Goal: Task Accomplishment & Management: Manage account settings

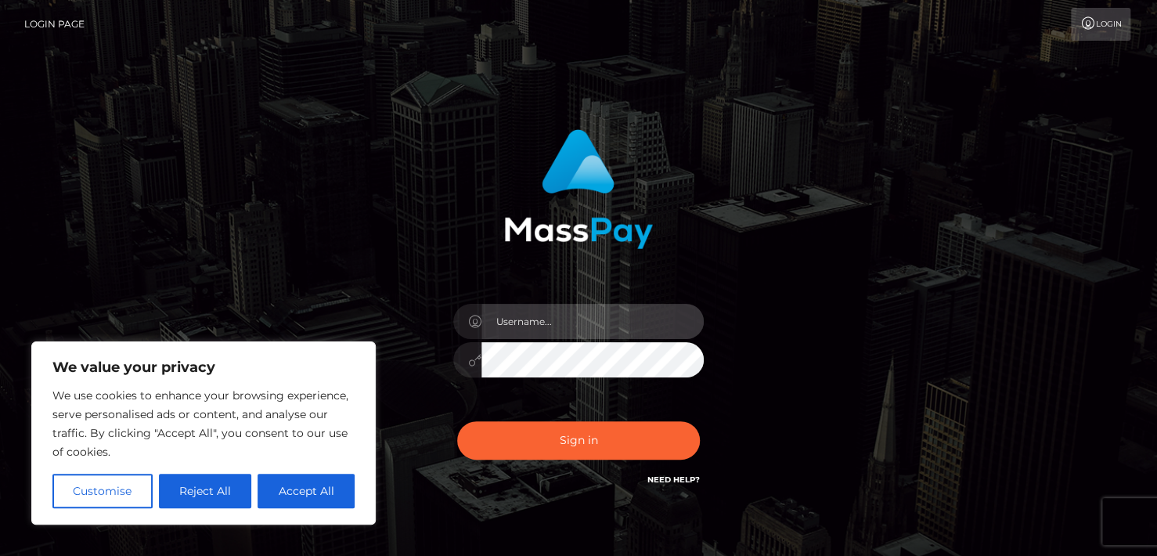
click at [524, 327] on input "text" at bounding box center [592, 321] width 222 height 35
type input "L"
type input "[EMAIL_ADDRESS][DOMAIN_NAME]"
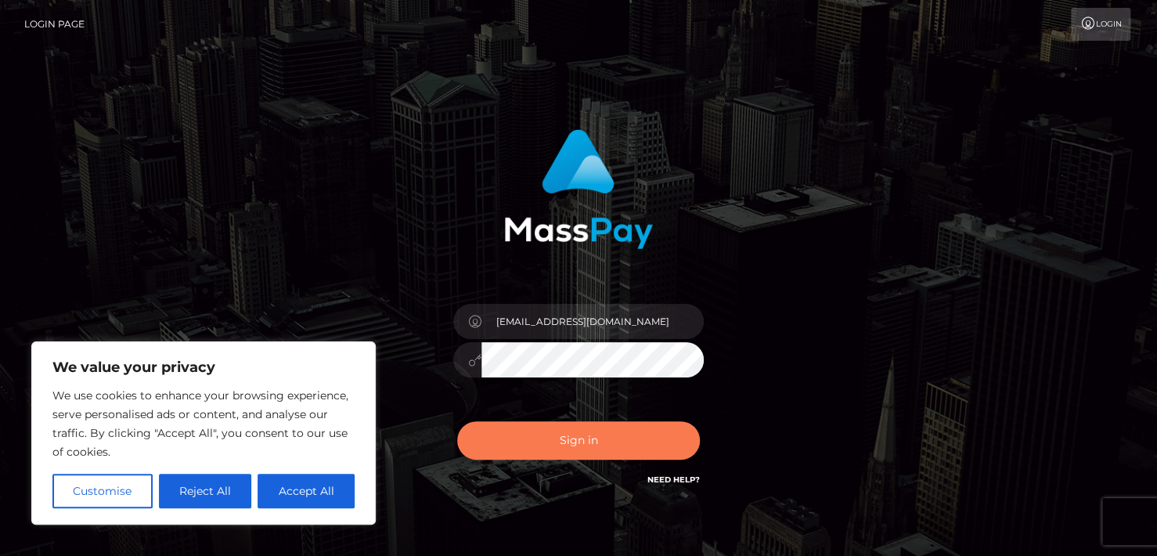
drag, startPoint x: 545, startPoint y: 434, endPoint x: 525, endPoint y: 437, distance: 19.8
click at [545, 434] on button "Sign in" at bounding box center [578, 440] width 243 height 38
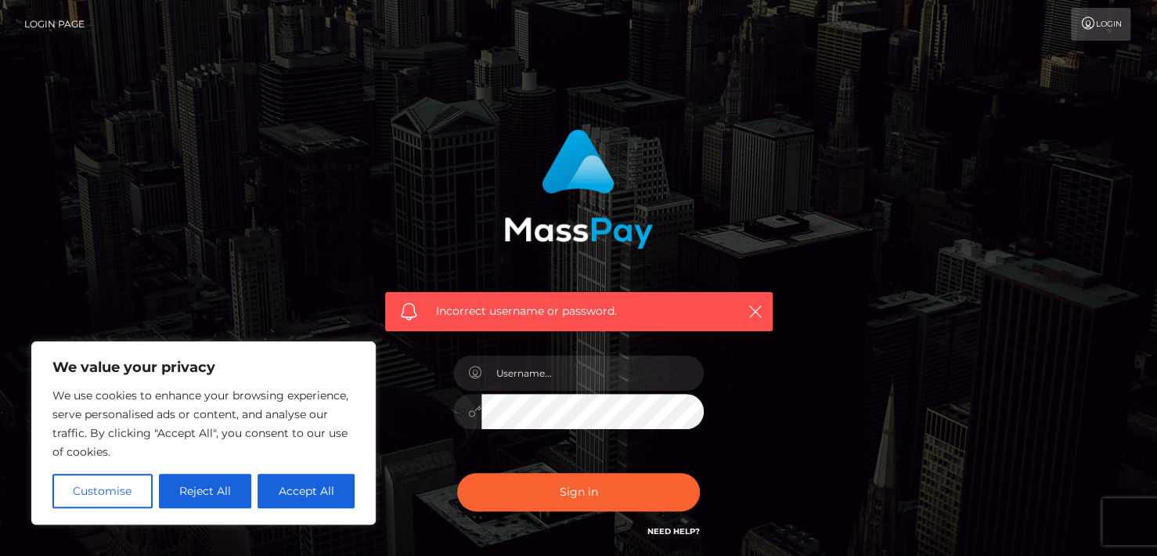
click at [453, 413] on div at bounding box center [578, 409] width 250 height 31
click at [542, 376] on input "text" at bounding box center [592, 372] width 222 height 35
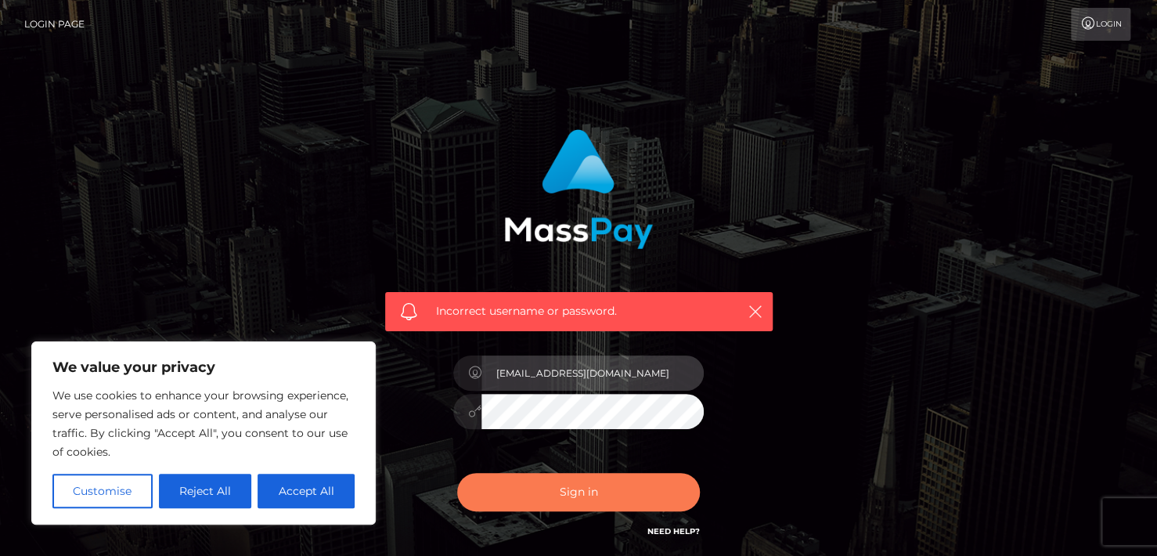
type input "[EMAIL_ADDRESS][DOMAIN_NAME]"
click at [567, 486] on button "Sign in" at bounding box center [578, 492] width 243 height 38
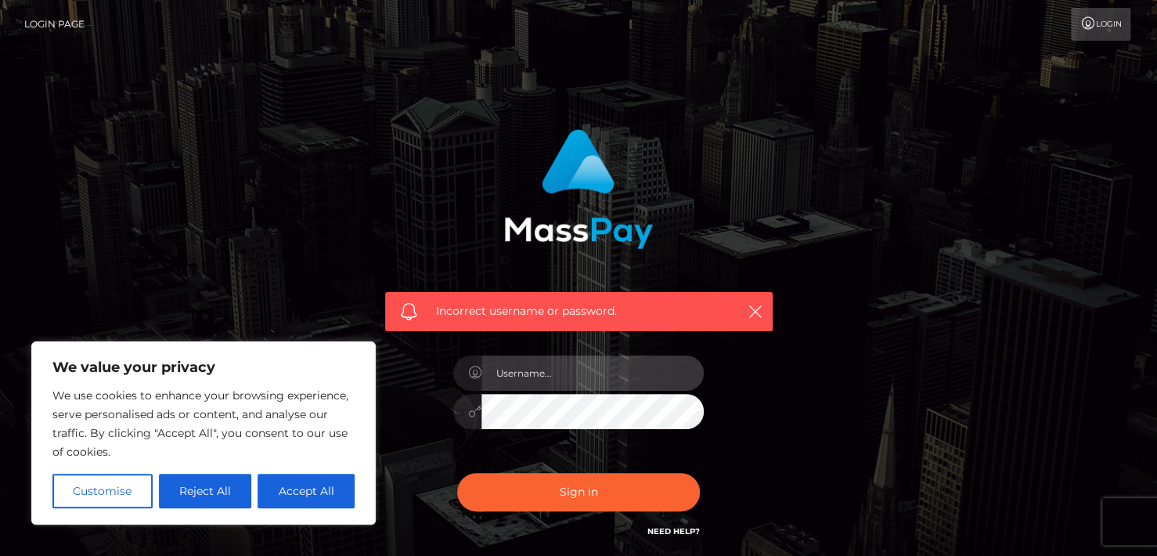
click at [625, 380] on input "text" at bounding box center [592, 372] width 222 height 35
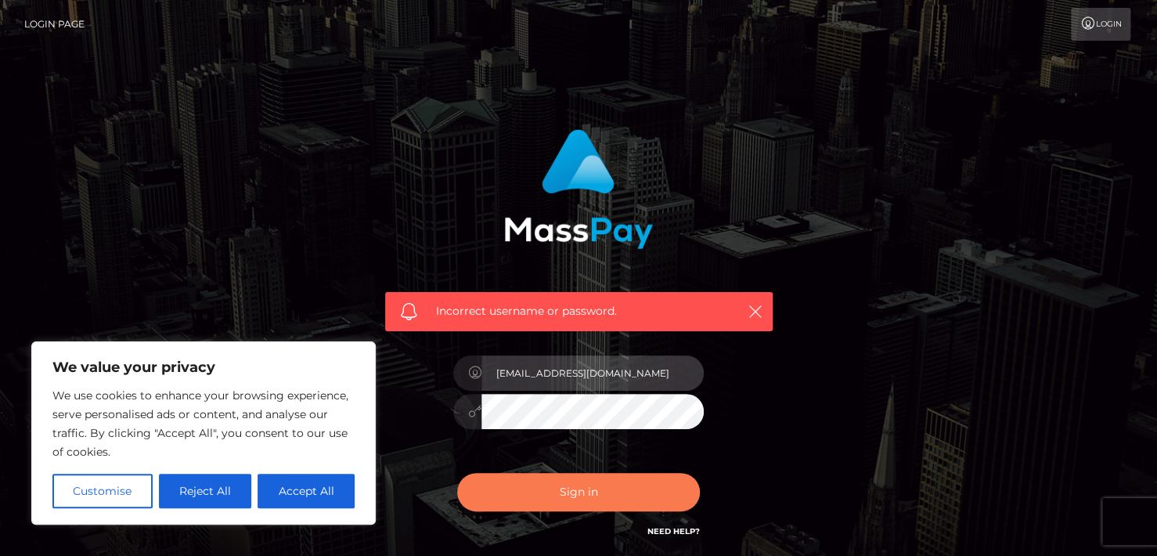
type input "[EMAIL_ADDRESS][DOMAIN_NAME]"
click at [600, 473] on button "Sign in" at bounding box center [578, 492] width 243 height 38
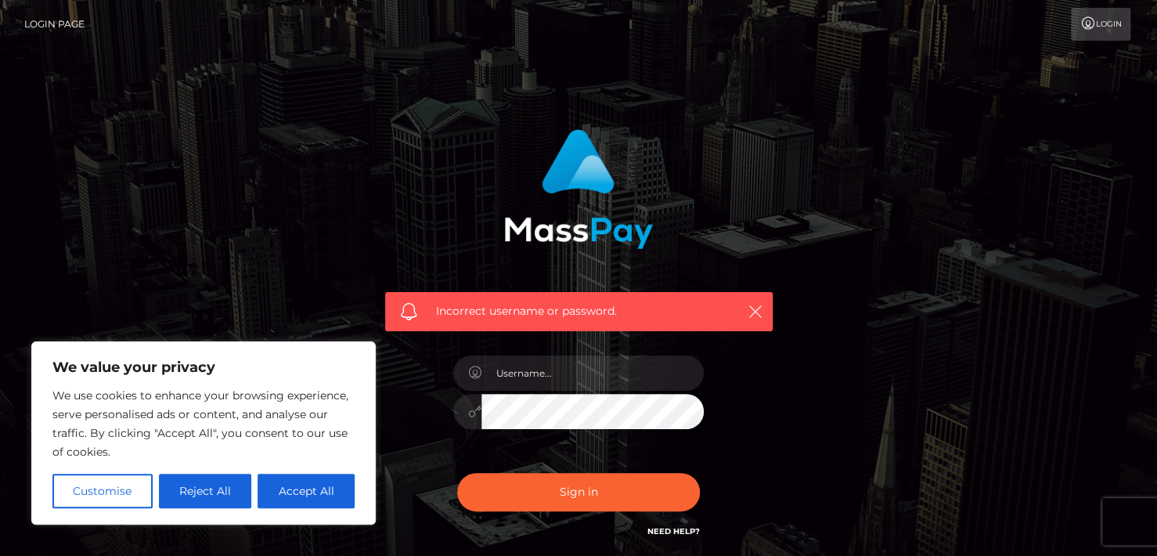
click at [587, 353] on div at bounding box center [578, 404] width 274 height 120
click at [603, 372] on input "text" at bounding box center [592, 372] width 222 height 35
type input "leninchavez111@gmail.com"
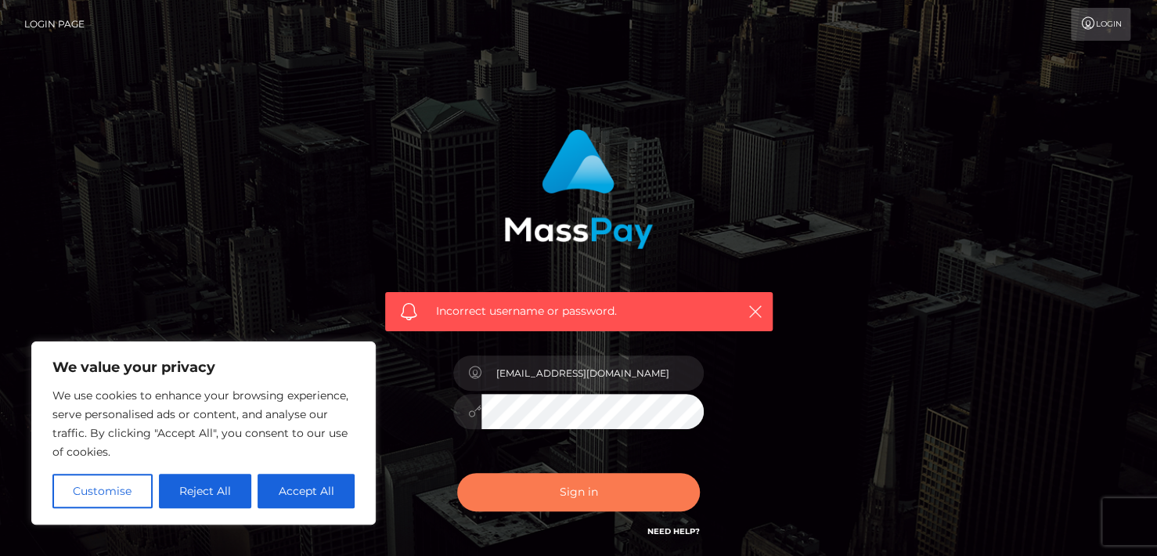
click at [614, 508] on button "Sign in" at bounding box center [578, 492] width 243 height 38
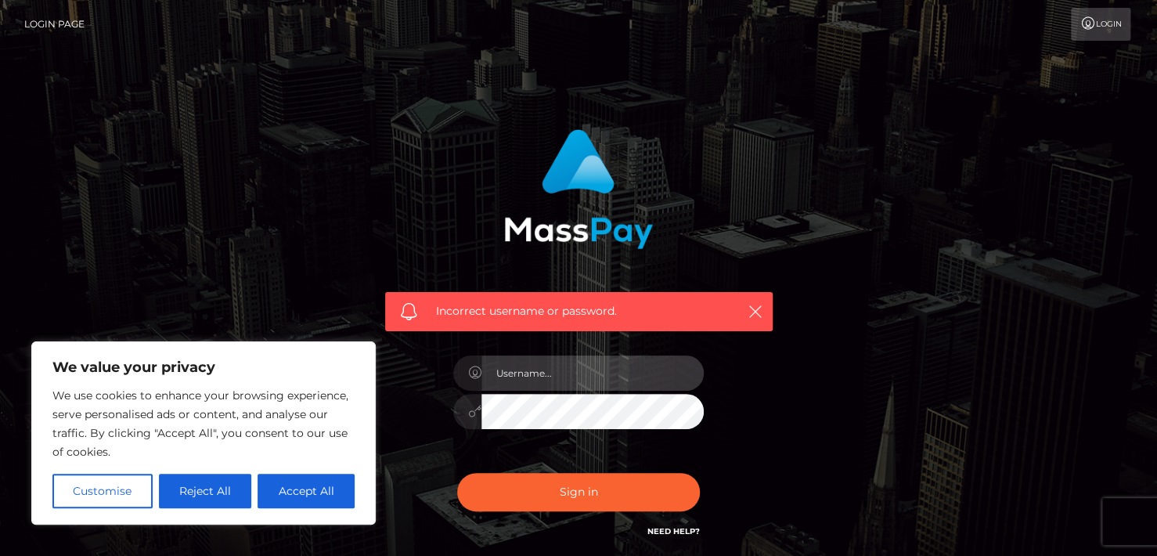
click at [556, 376] on input "text" at bounding box center [592, 372] width 222 height 35
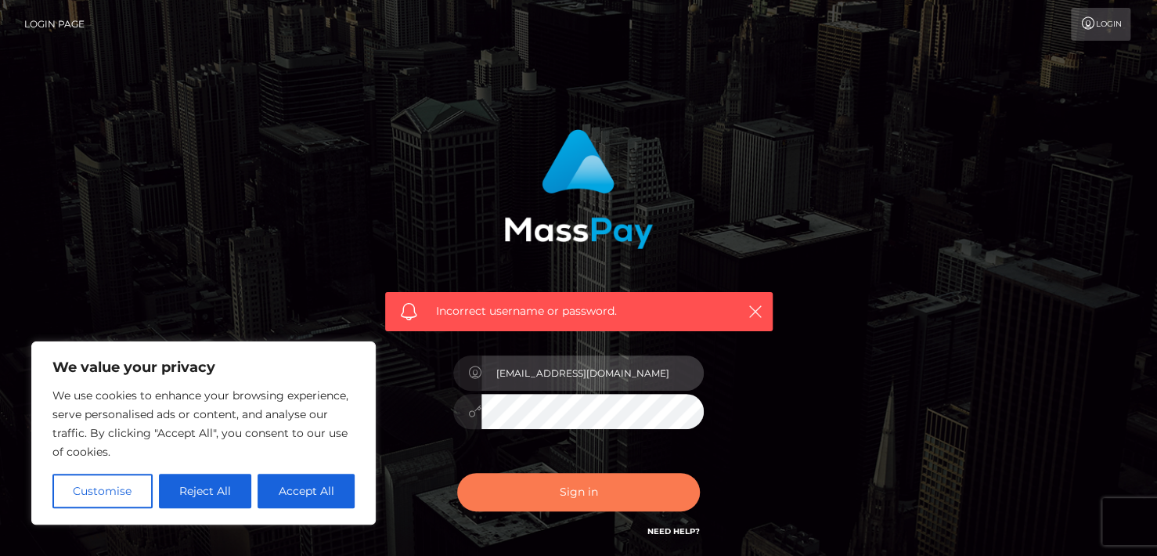
type input "[EMAIL_ADDRESS][DOMAIN_NAME]"
click at [588, 481] on button "Sign in" at bounding box center [578, 492] width 243 height 38
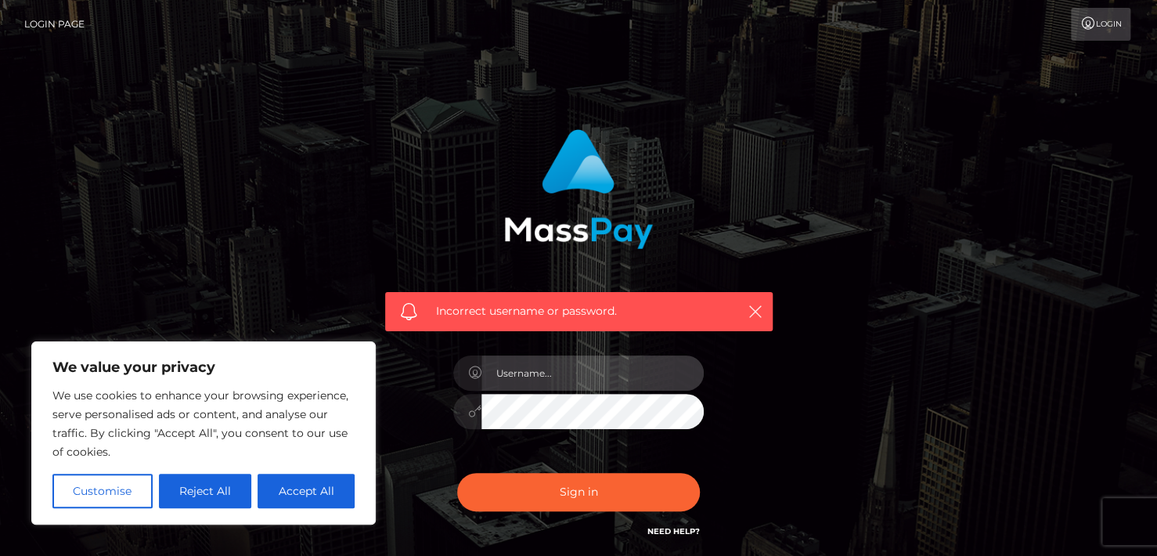
click at [575, 376] on input "text" at bounding box center [592, 372] width 222 height 35
click at [555, 382] on input "text" at bounding box center [592, 372] width 222 height 35
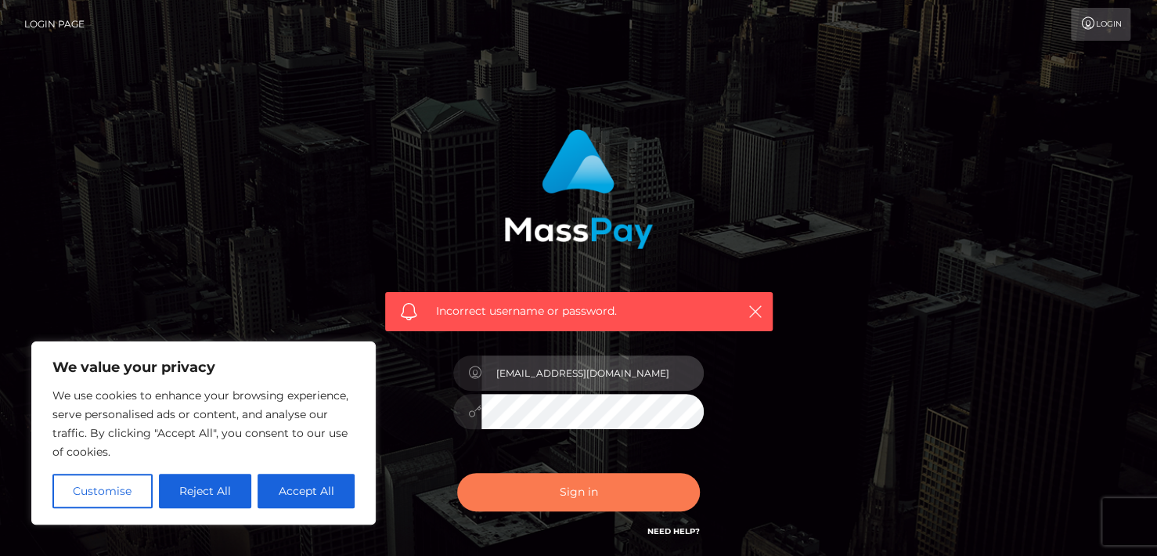
type input "[EMAIL_ADDRESS][DOMAIN_NAME]"
click at [574, 486] on button "Sign in" at bounding box center [578, 492] width 243 height 38
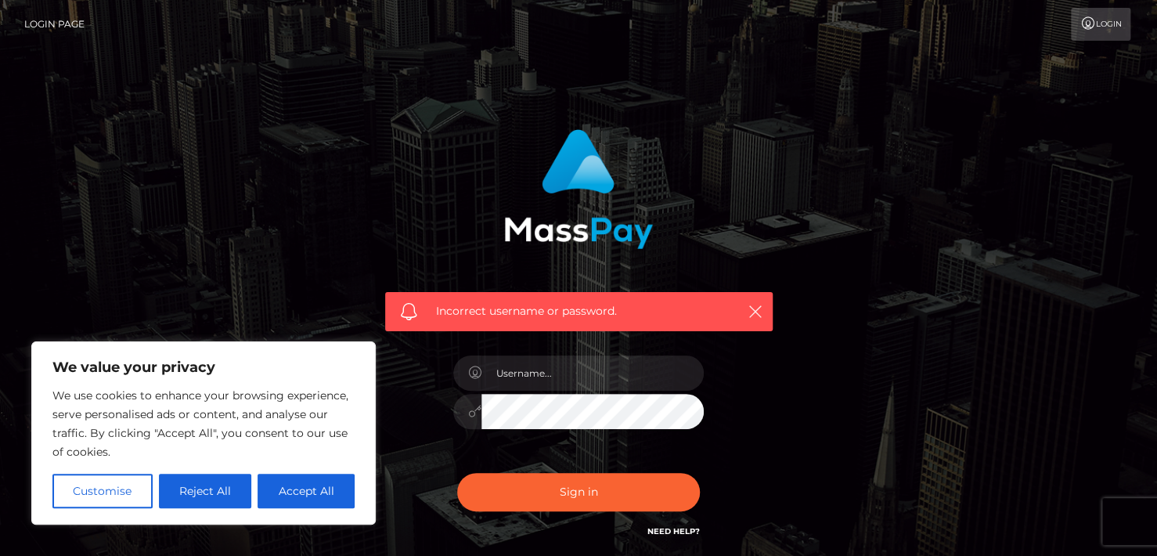
click at [282, 489] on button "Accept All" at bounding box center [305, 490] width 97 height 34
checkbox input "true"
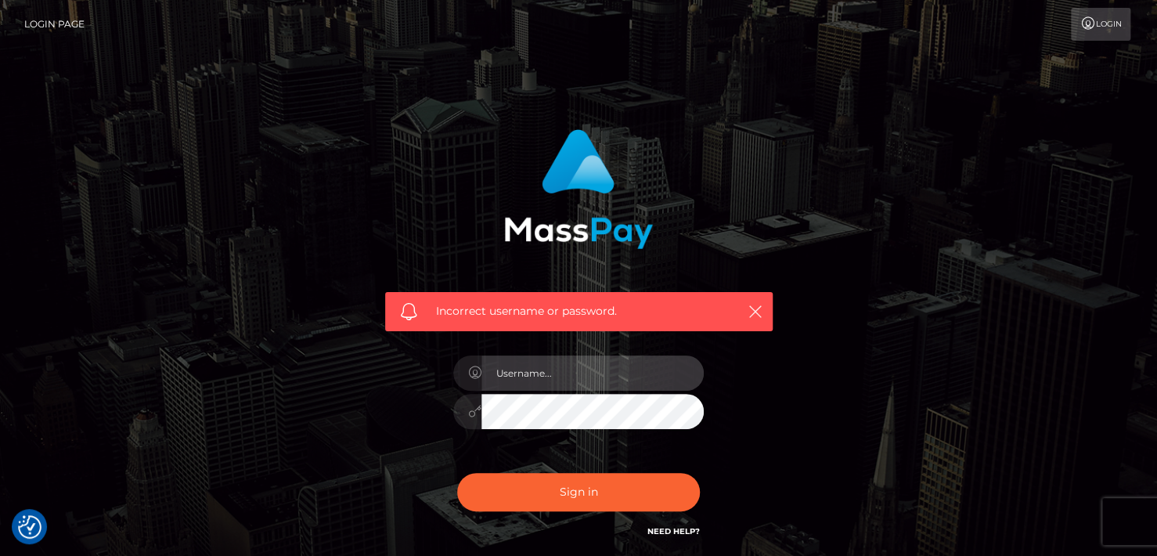
click at [571, 376] on input "text" at bounding box center [592, 372] width 222 height 35
click at [556, 358] on input "text" at bounding box center [592, 372] width 222 height 35
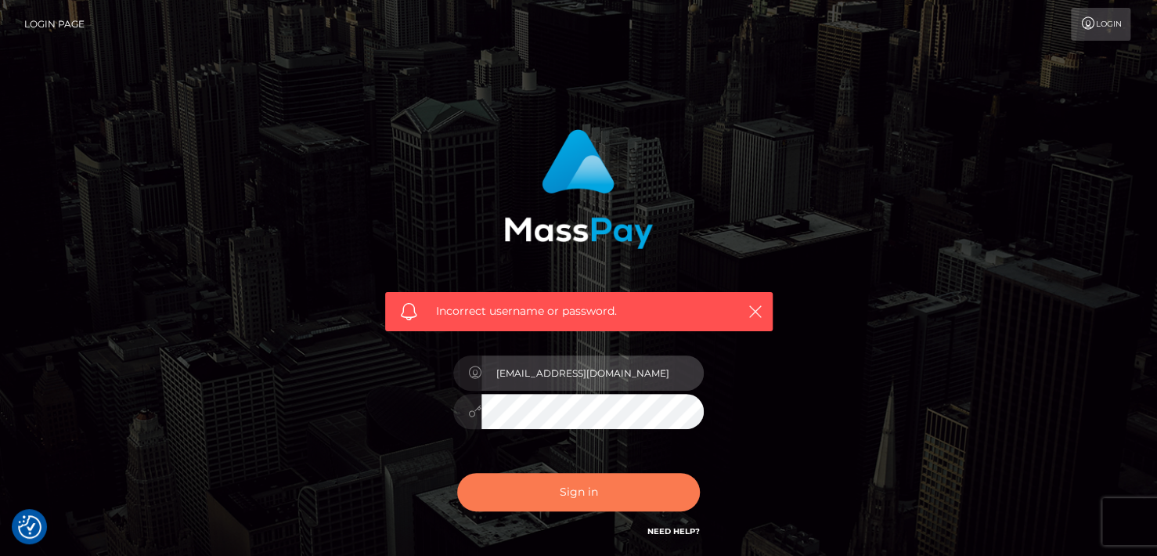
type input "queenruby369@gmail.com"
click at [585, 495] on button "Sign in" at bounding box center [578, 492] width 243 height 38
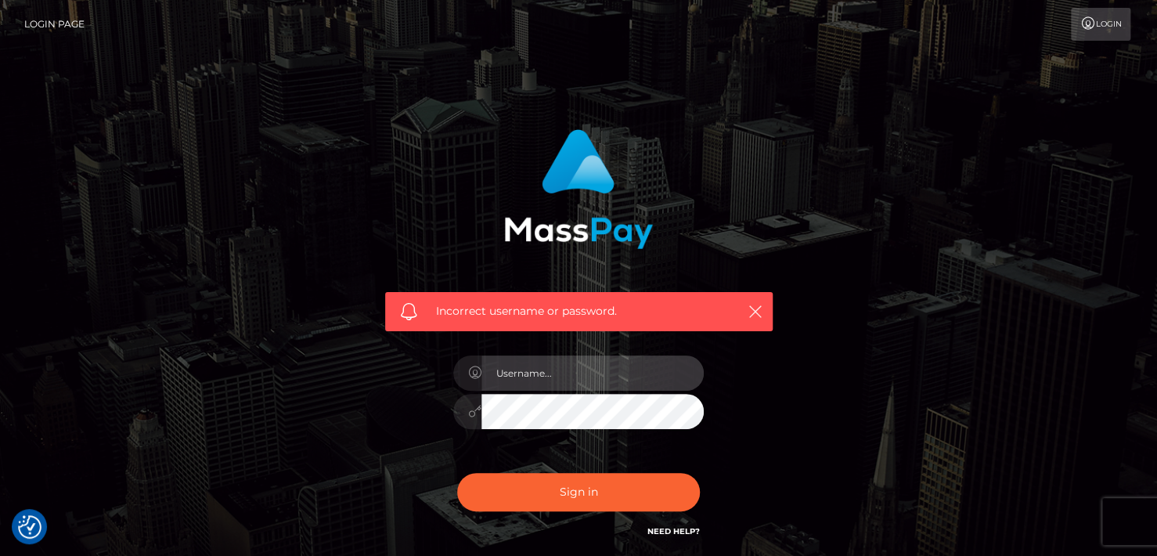
drag, startPoint x: 580, startPoint y: 376, endPoint x: 595, endPoint y: 372, distance: 16.1
click at [580, 376] on input "text" at bounding box center [592, 372] width 222 height 35
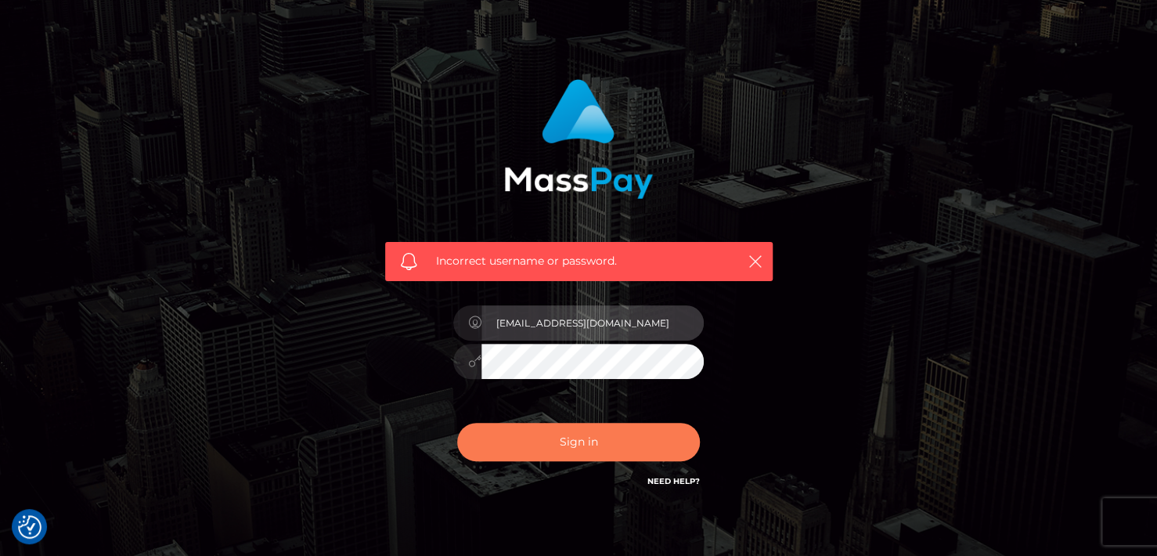
scroll to position [78, 0]
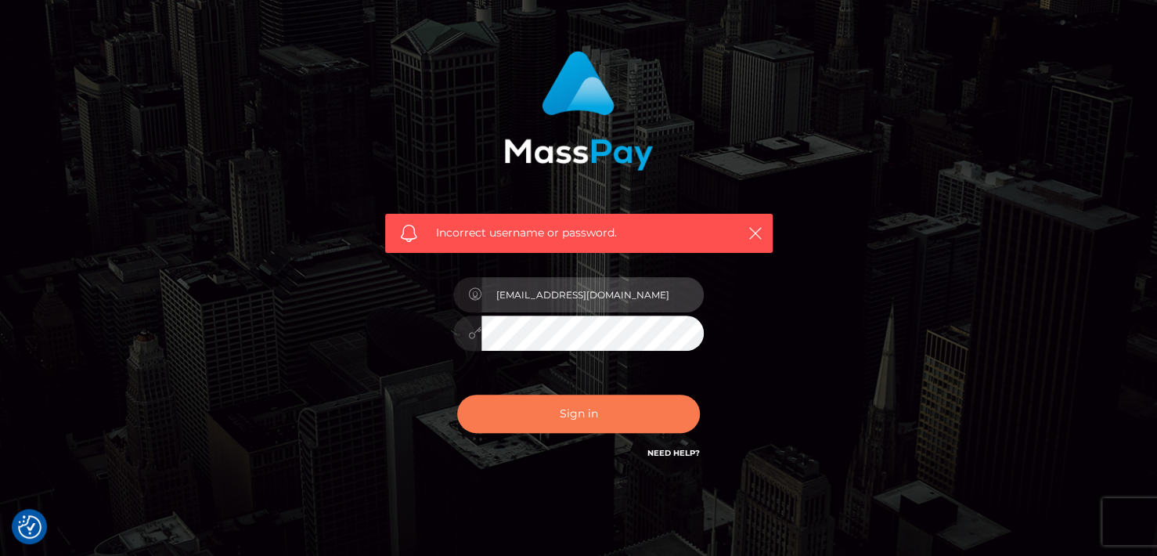
type input "queenruby369@gmail.com"
click at [566, 420] on button "Sign in" at bounding box center [578, 413] width 243 height 38
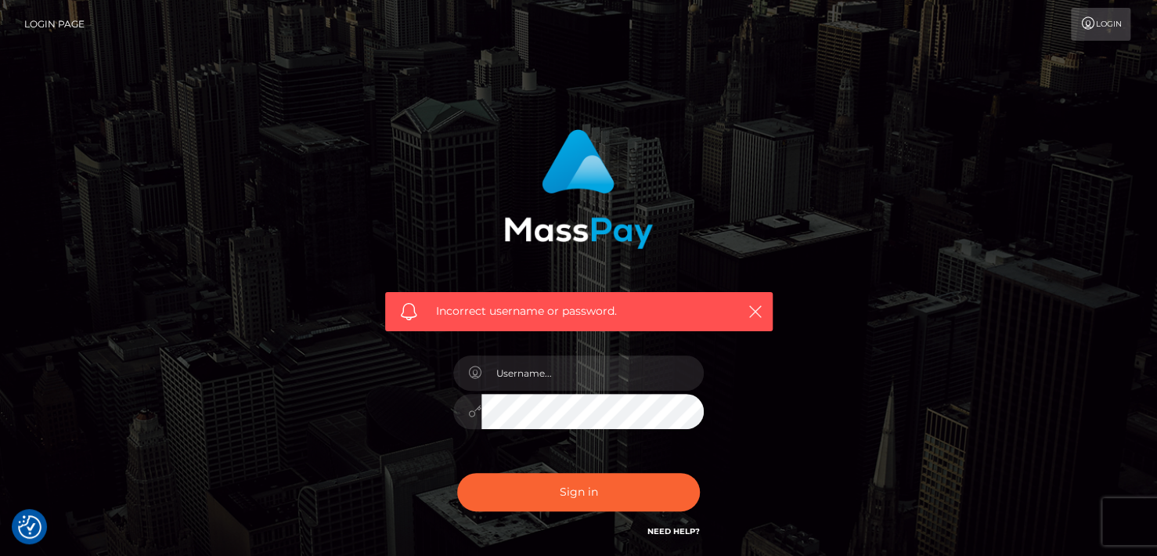
click at [1106, 14] on link "Login" at bounding box center [1099, 24] width 59 height 33
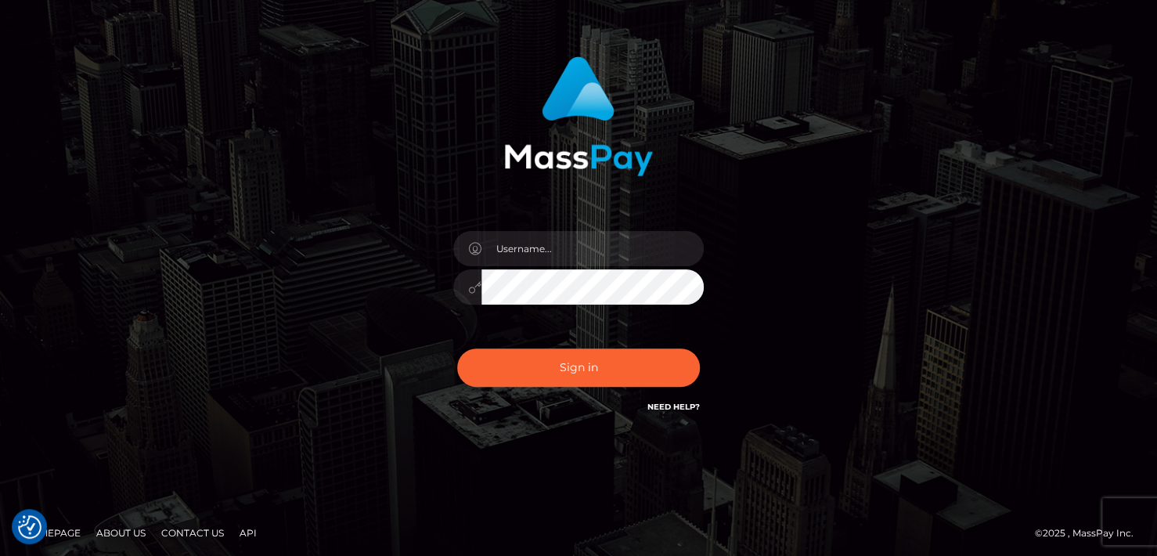
scroll to position [77, 0]
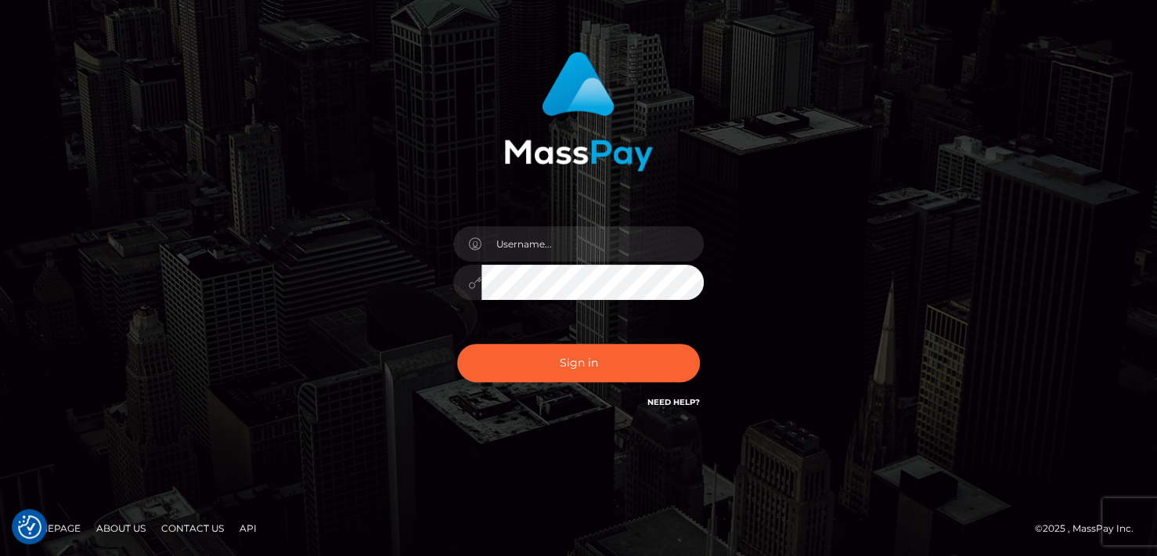
click at [686, 396] on h6 "Need Help?" at bounding box center [673, 400] width 52 height 13
click at [685, 405] on link "Need Help?" at bounding box center [673, 402] width 52 height 10
click at [674, 400] on link "Need Help?" at bounding box center [673, 402] width 52 height 10
click at [658, 401] on link "Need Help?" at bounding box center [673, 402] width 52 height 10
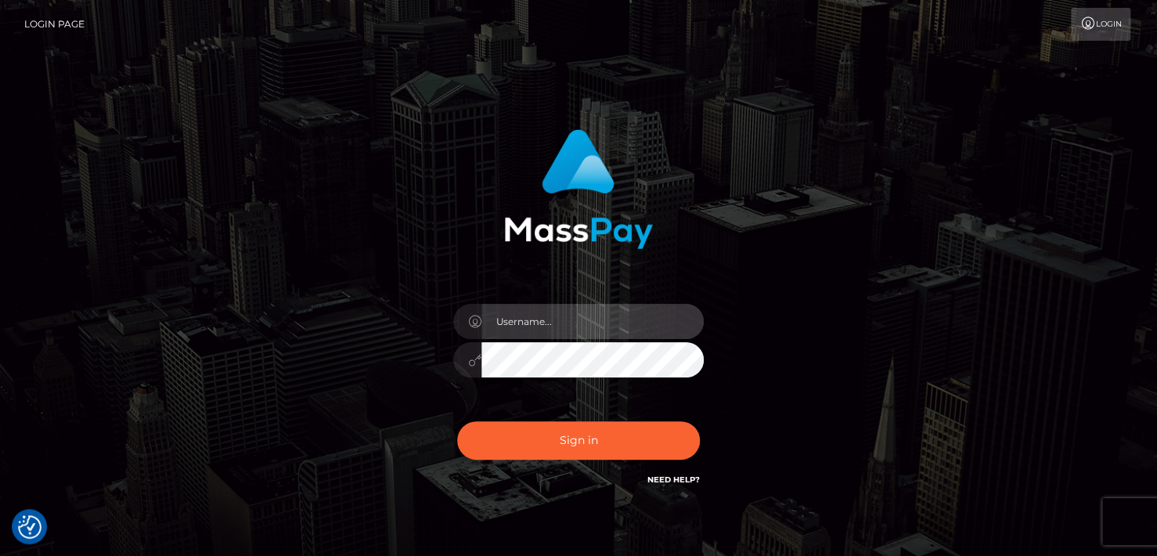
click at [563, 320] on input "text" at bounding box center [592, 321] width 222 height 35
type input "[EMAIL_ADDRESS][DOMAIN_NAME]"
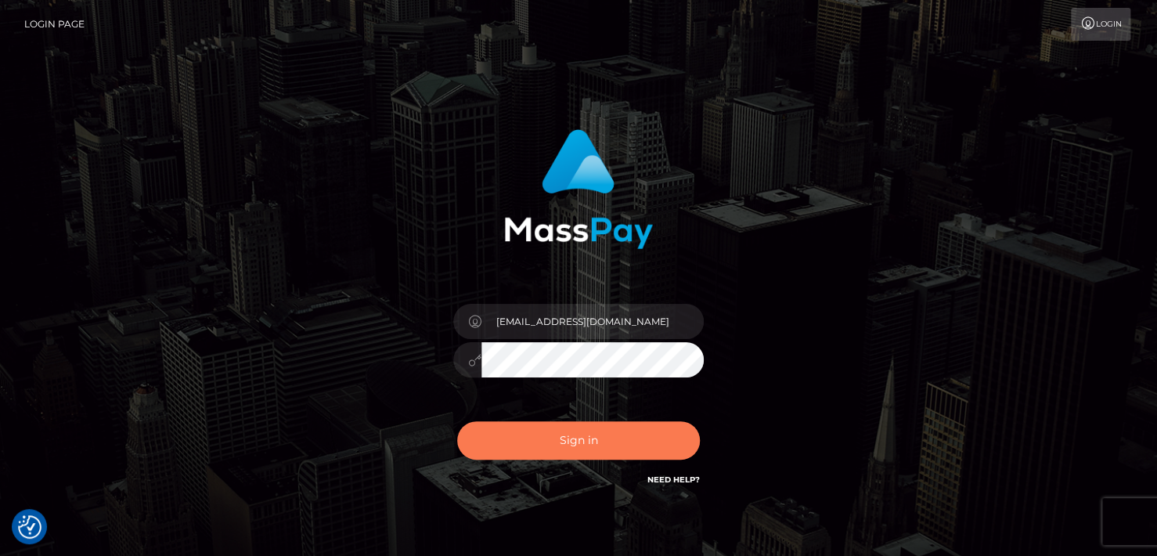
click at [592, 441] on button "Sign in" at bounding box center [578, 440] width 243 height 38
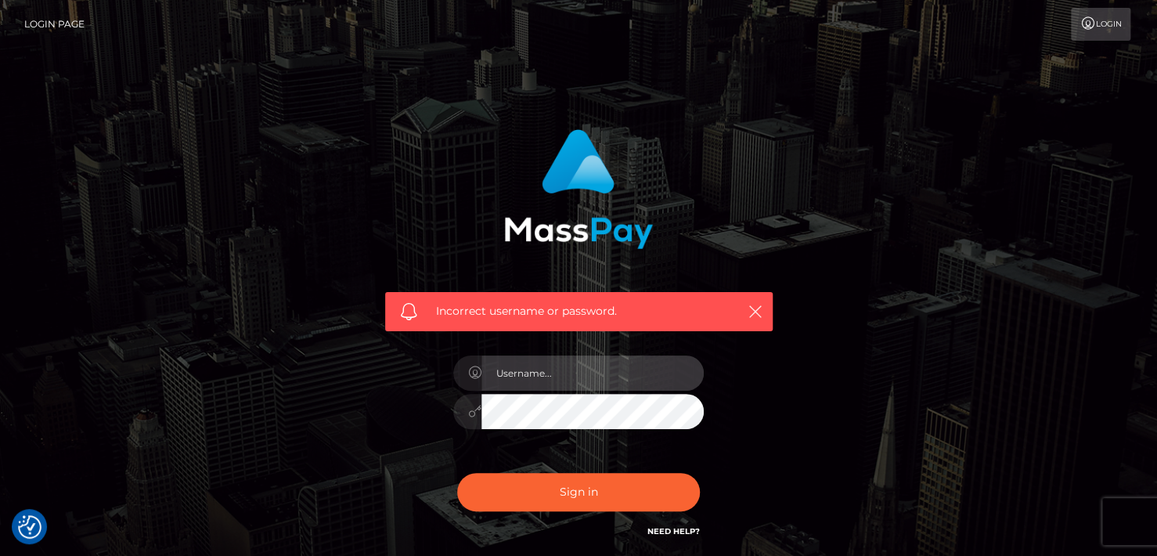
click at [592, 373] on input "text" at bounding box center [592, 372] width 222 height 35
type input "[EMAIL_ADDRESS][DOMAIN_NAME]"
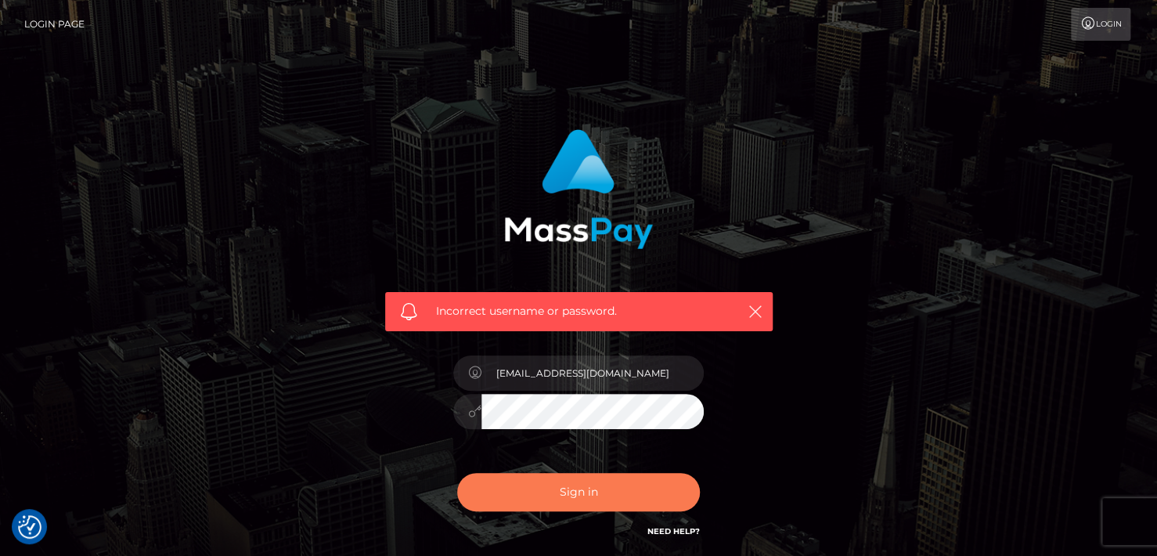
click at [585, 484] on button "Sign in" at bounding box center [578, 492] width 243 height 38
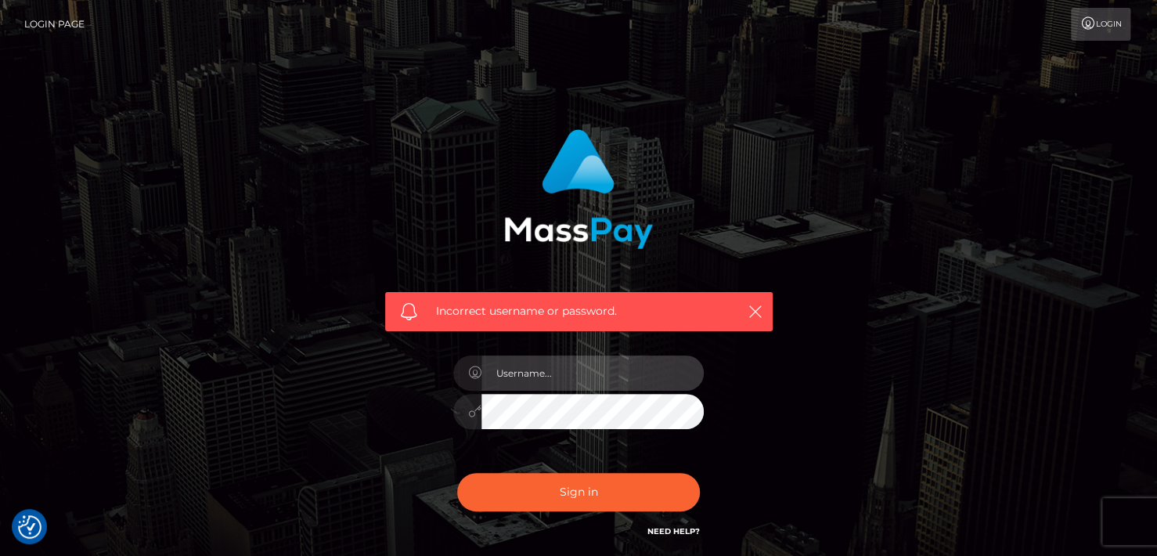
click at [542, 379] on input "text" at bounding box center [592, 372] width 222 height 35
paste input "queenruby369@gmail.com"
type input "queenruby369@gmail.com"
click at [398, 405] on div "Incorrect username or password. queenruby369@gmail.com" at bounding box center [578, 334] width 411 height 434
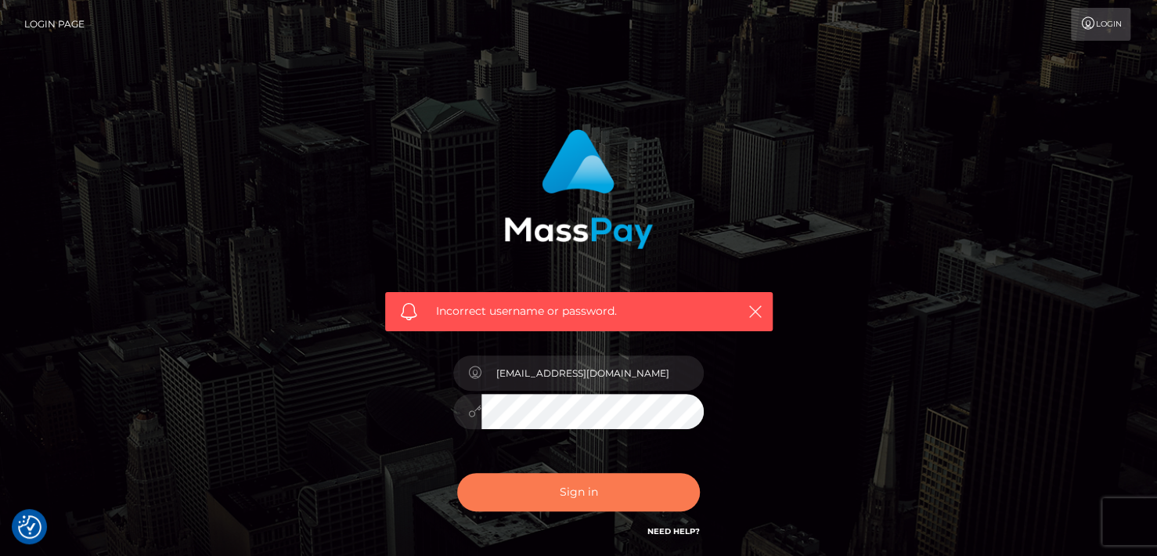
click at [535, 491] on button "Sign in" at bounding box center [578, 492] width 243 height 38
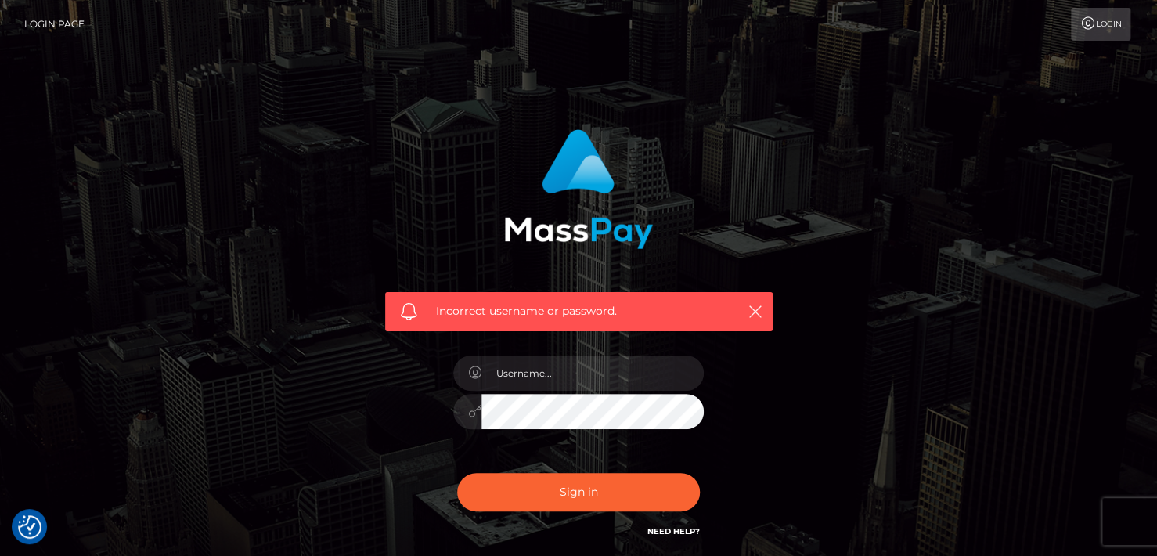
click at [69, 27] on link "Login Page" at bounding box center [54, 24] width 60 height 33
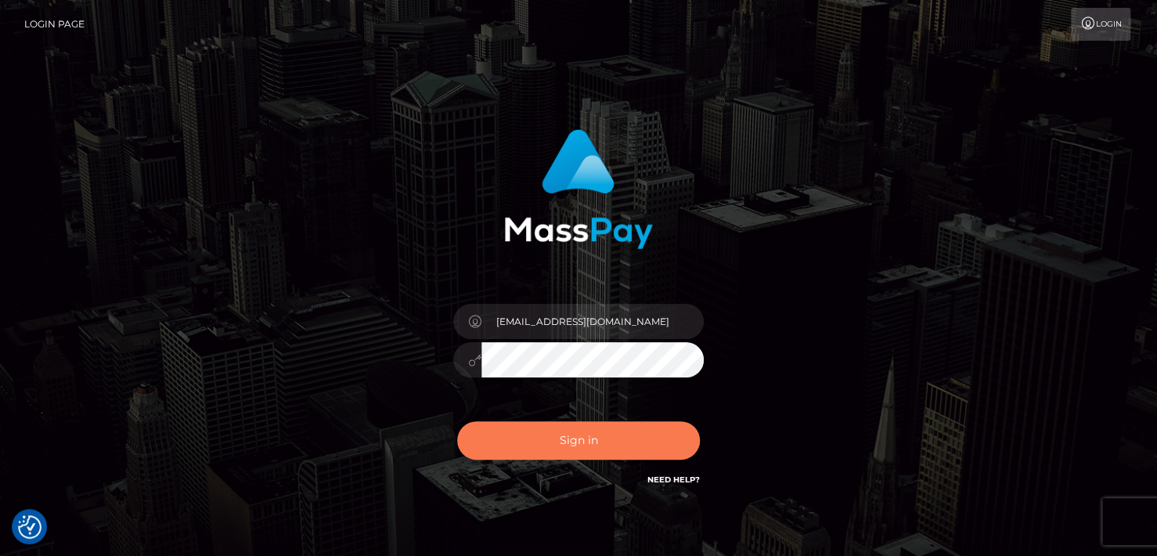
click at [566, 448] on button "Sign in" at bounding box center [578, 440] width 243 height 38
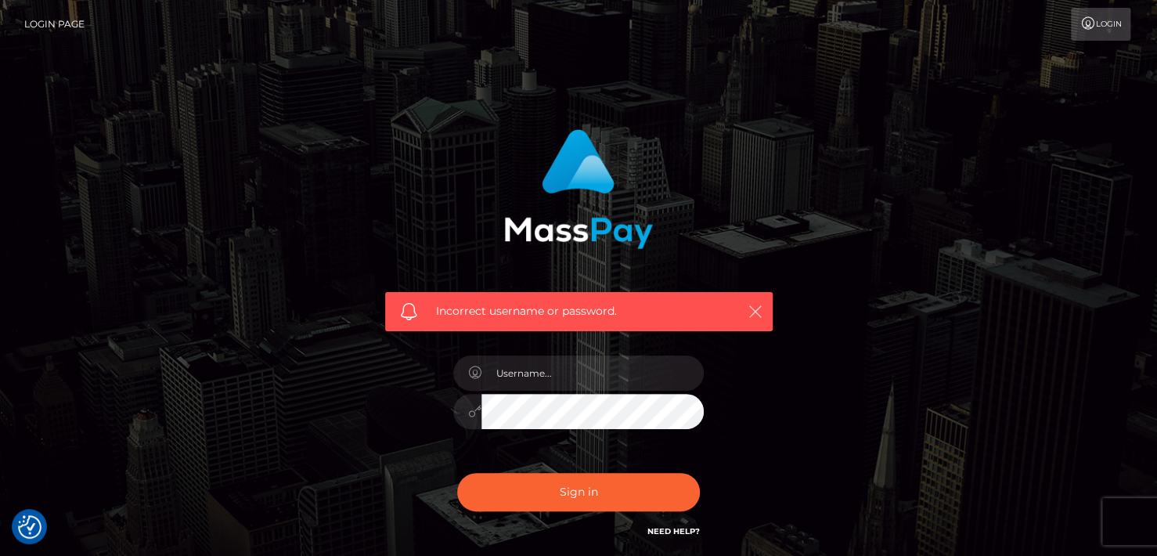
click at [756, 304] on icon "button" at bounding box center [755, 312] width 16 height 16
click at [754, 314] on icon "button" at bounding box center [755, 312] width 16 height 16
click at [657, 374] on input "text" at bounding box center [592, 372] width 222 height 35
paste input "[EMAIL_ADDRESS][DOMAIN_NAME]"
type input "[EMAIL_ADDRESS][DOMAIN_NAME]"
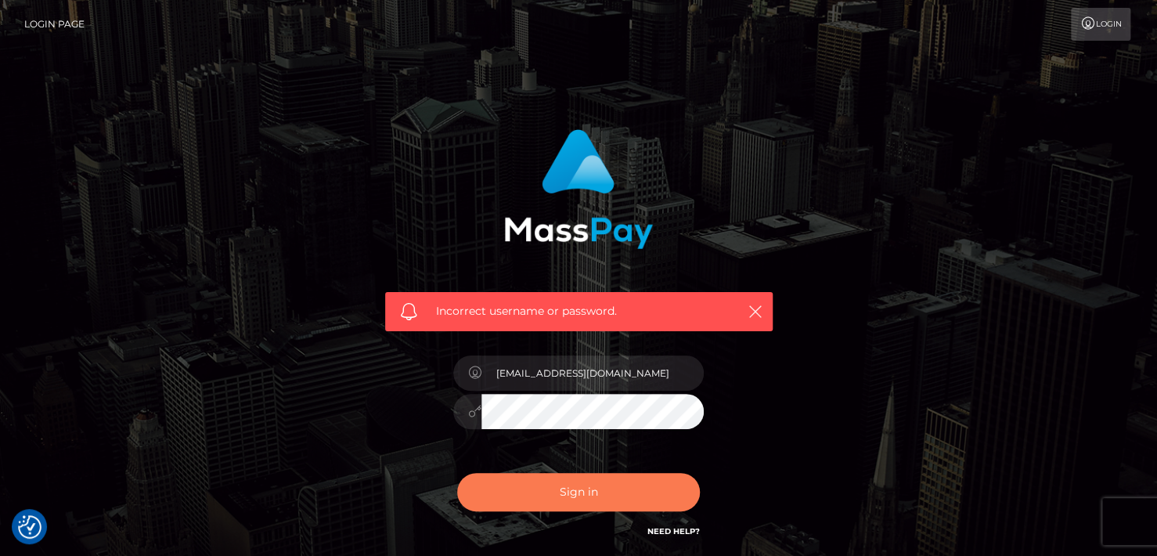
click at [587, 487] on button "Sign in" at bounding box center [578, 492] width 243 height 38
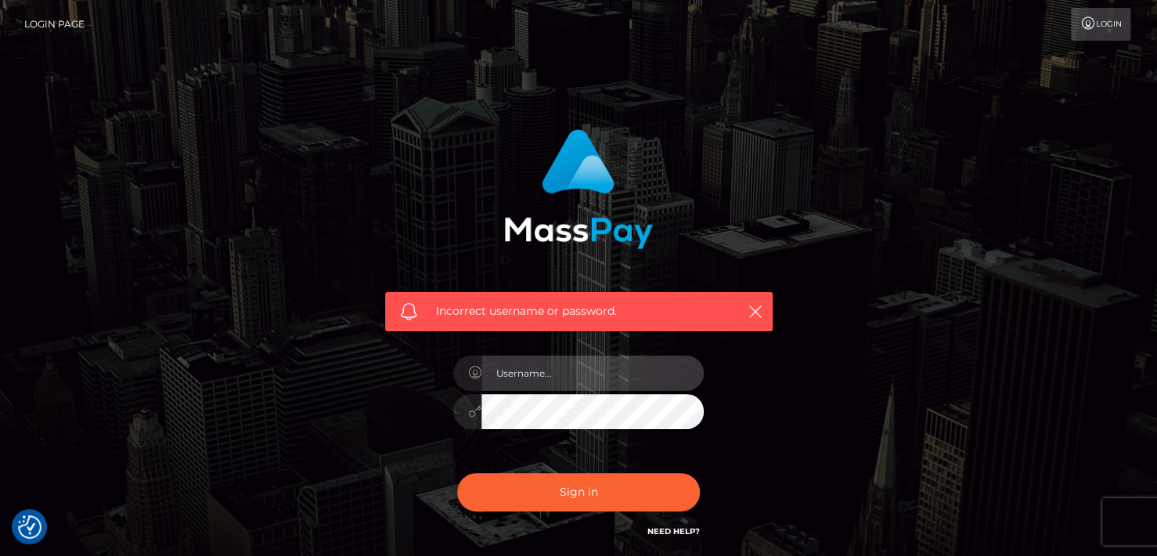
click at [559, 368] on input "text" at bounding box center [592, 372] width 222 height 35
paste input "[EMAIL_ADDRESS][DOMAIN_NAME]"
type input "[EMAIL_ADDRESS][DOMAIN_NAME]"
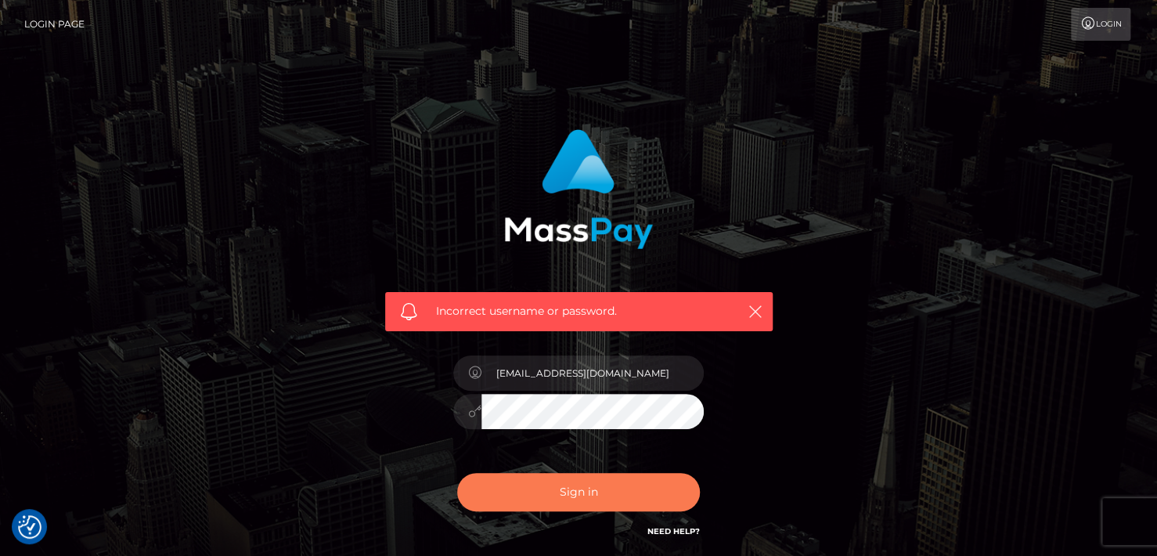
click at [563, 487] on button "Sign in" at bounding box center [578, 492] width 243 height 38
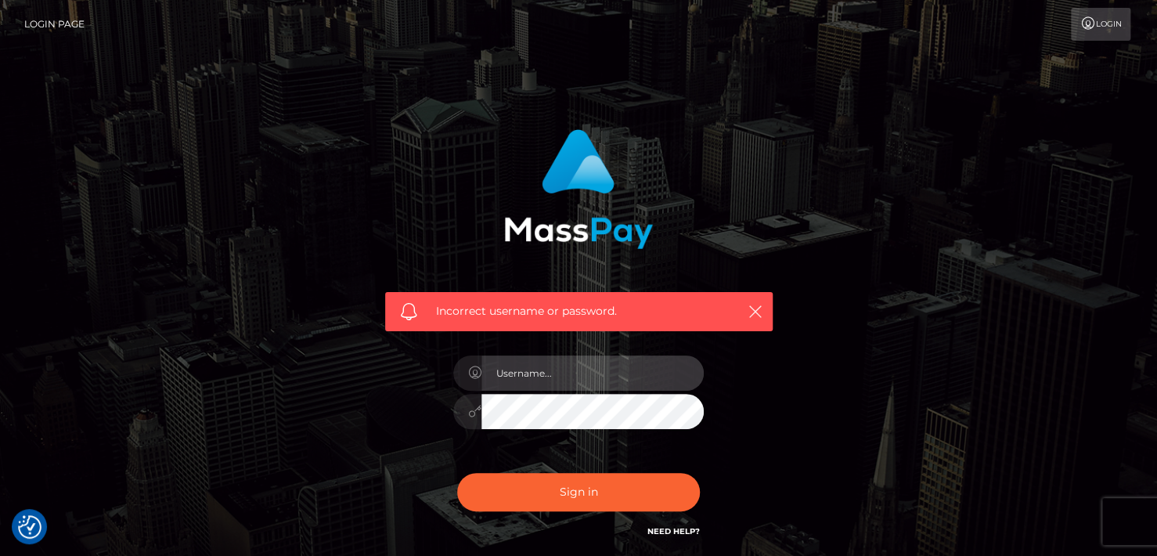
click at [574, 370] on input "text" at bounding box center [592, 372] width 222 height 35
paste input "[EMAIL_ADDRESS][DOMAIN_NAME]"
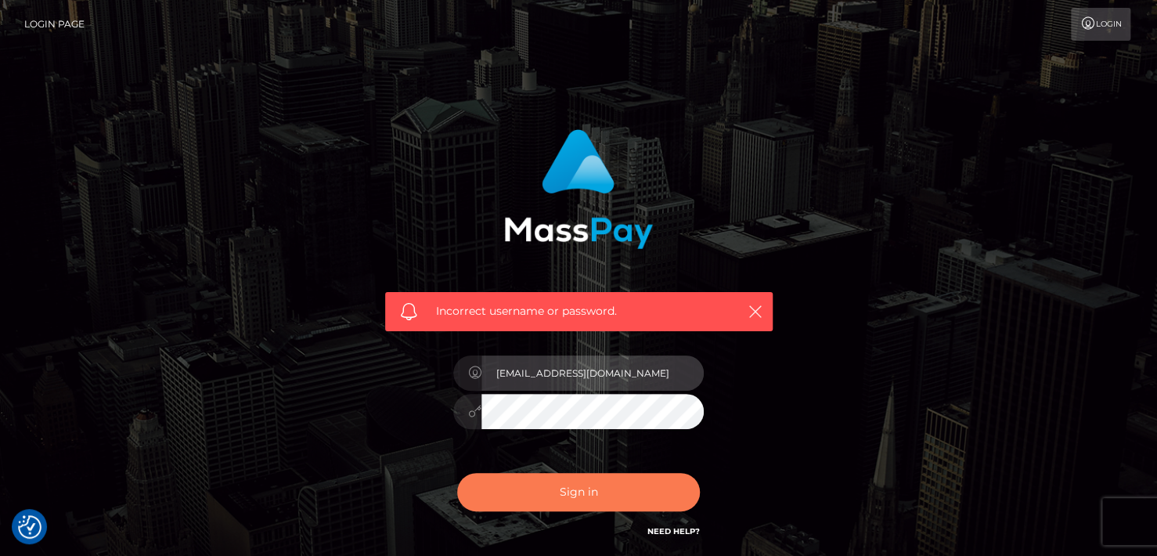
type input "[EMAIL_ADDRESS][DOMAIN_NAME]"
click at [542, 486] on button "Sign in" at bounding box center [578, 492] width 243 height 38
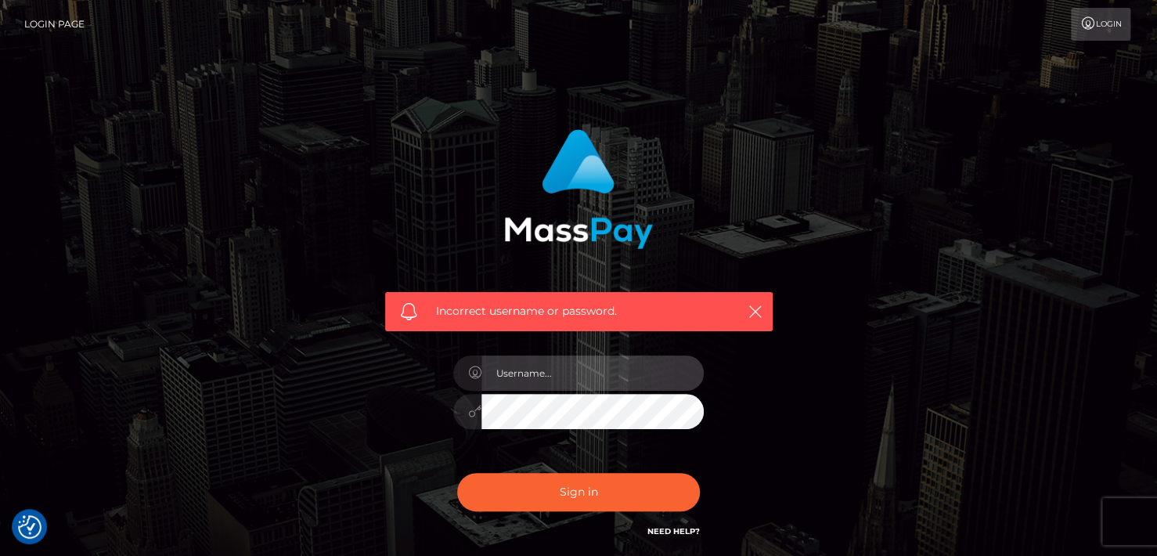
click at [557, 364] on input "text" at bounding box center [592, 372] width 222 height 35
paste input "[EMAIL_ADDRESS][DOMAIN_NAME]"
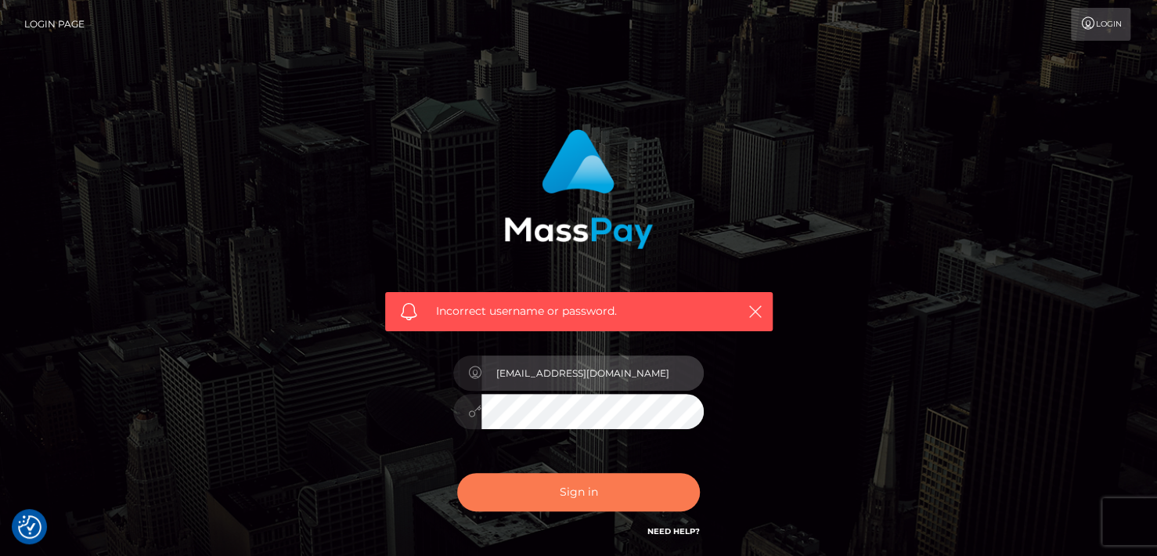
type input "[EMAIL_ADDRESS][DOMAIN_NAME]"
click at [560, 480] on button "Sign in" at bounding box center [578, 492] width 243 height 38
click at [560, 486] on button "Sign in" at bounding box center [578, 492] width 243 height 38
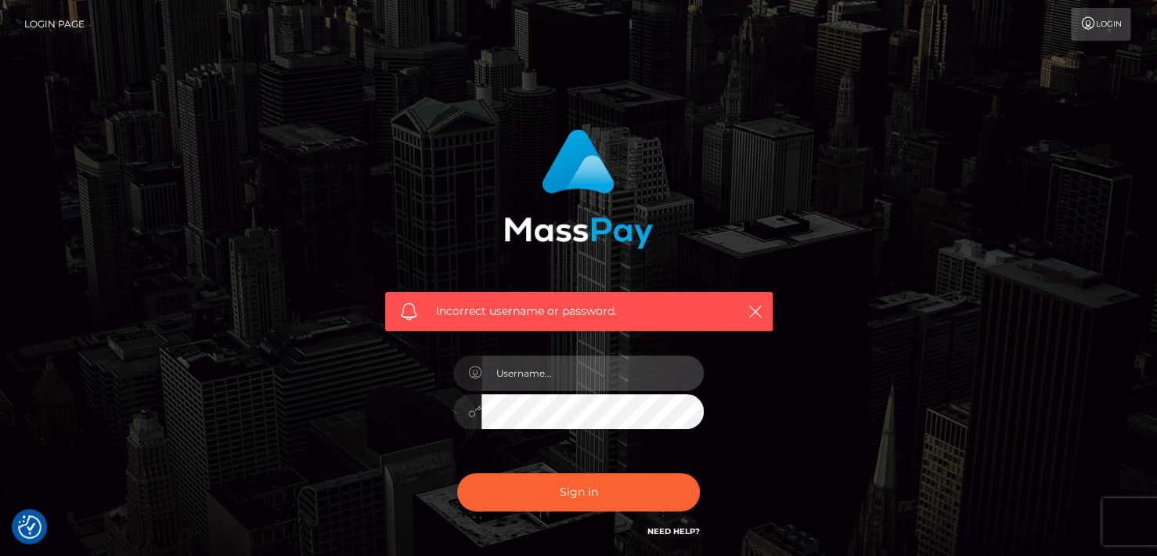
click at [546, 380] on input "text" at bounding box center [592, 372] width 222 height 35
paste input "[EMAIL_ADDRESS][DOMAIN_NAME]"
type input "[EMAIL_ADDRESS][DOMAIN_NAME]"
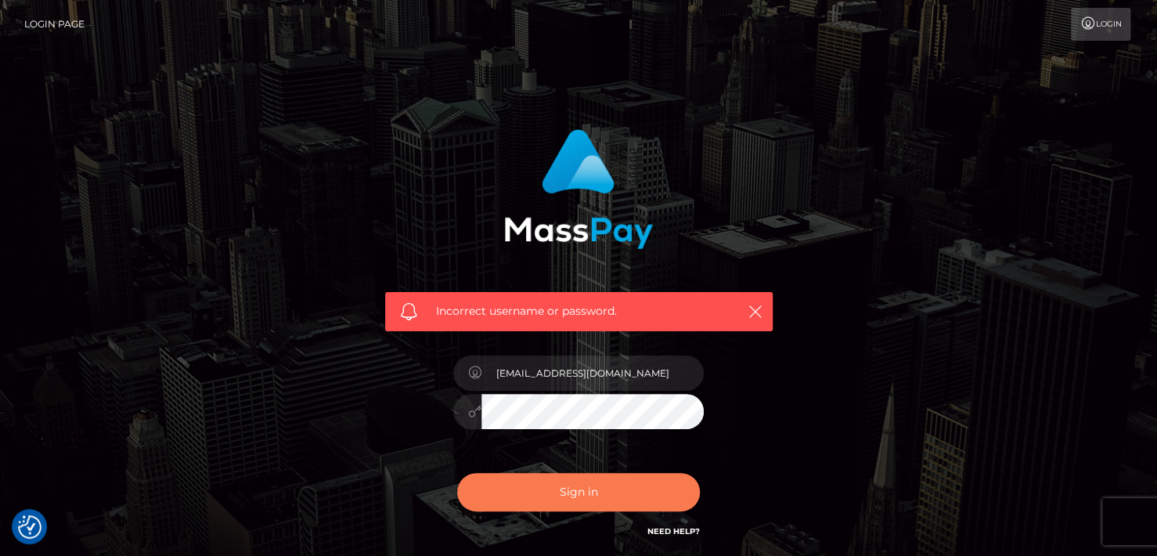
click at [563, 489] on button "Sign in" at bounding box center [578, 492] width 243 height 38
